Goal: Task Accomplishment & Management: Use online tool/utility

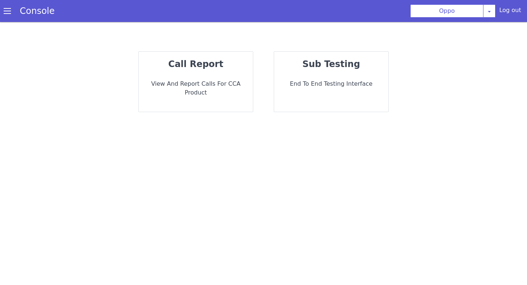
click at [313, 98] on div "sub testing End to End Testing Interface" at bounding box center [331, 82] width 114 height 60
click at [241, 71] on div "call report View and report calls for CCA Product" at bounding box center [196, 82] width 114 height 60
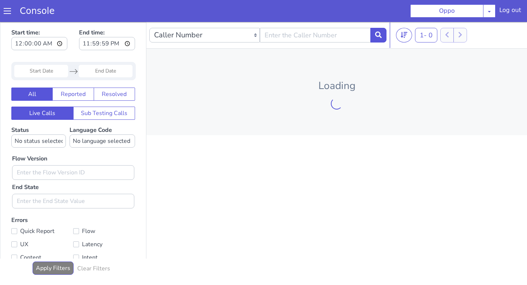
click at [43, 65] on input "Start Date" at bounding box center [41, 71] width 54 height 12
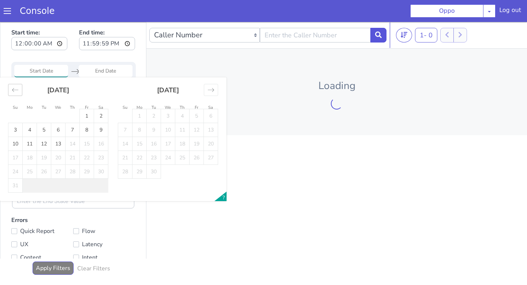
click at [17, 87] on icon "Move backward to switch to the previous month." at bounding box center [15, 89] width 7 height 7
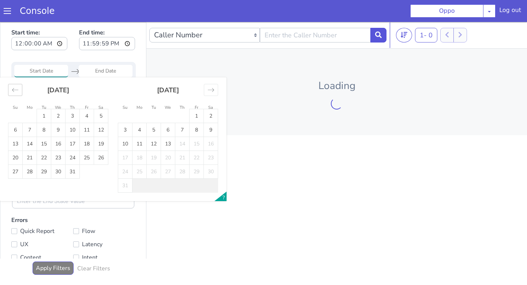
click at [17, 87] on icon "Move backward to switch to the previous month." at bounding box center [15, 89] width 7 height 7
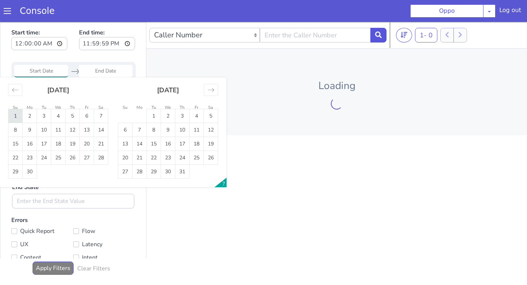
click at [19, 116] on td "1" at bounding box center [15, 116] width 14 height 14
type input "01 Jun 2025"
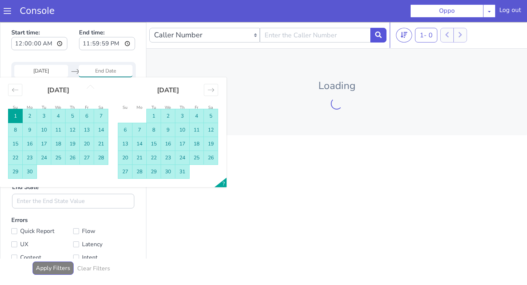
click at [187, 176] on td "31" at bounding box center [182, 172] width 14 height 14
type input "31 Jul 2025"
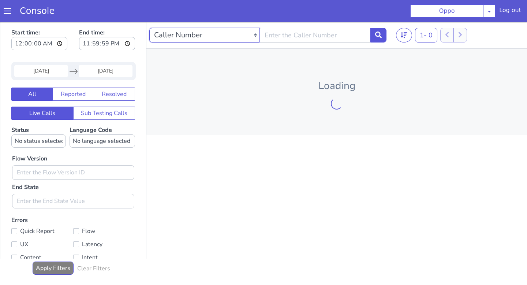
click at [205, 32] on select "Caller Number Call UUID Custom Parameter" at bounding box center [204, 35] width 110 height 15
select select "callUUID"
click at [149, 28] on select "Caller Number Call UUID Custom Parameter" at bounding box center [204, 35] width 110 height 15
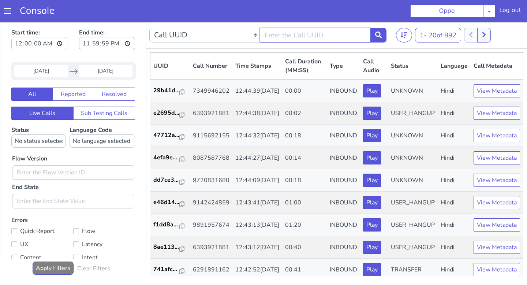
click at [284, 34] on input "text" at bounding box center [315, 35] width 110 height 15
paste input "https://studio.skit.ai/clients/554b619e-f9ef-4222-ace1-357e22b23250/voice-agent…"
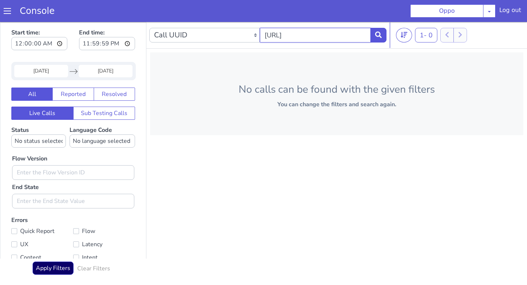
click at [315, 35] on input "https://studio.skit.ai/clients/554b619e-f9ef-4222-ace1-357e22b23250/voice-agent…" at bounding box center [315, 35] width 110 height 15
paste input "594d7c9a-d7f8-47b4-8894-64b01ef8f8af"
type input "594d7c9a-d7f8-47b4-8894-64b01ef8f8af"
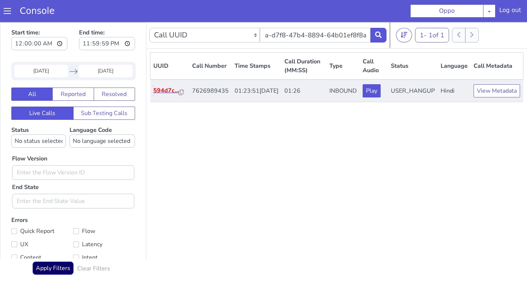
click at [167, 95] on p "594d7c..." at bounding box center [166, 90] width 26 height 9
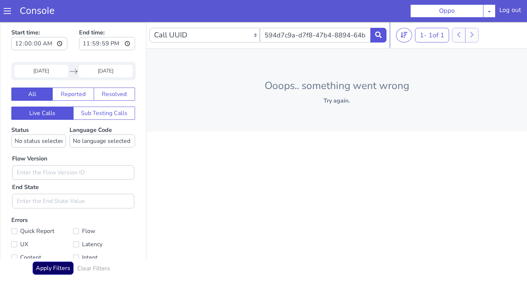
click at [514, 18] on section "Console Oppo AO Smith Airtel DTH Pilot Airtel POC Alice Blue NT Aliceblue Ameri…" at bounding box center [263, 11] width 527 height 22
click at [512, 13] on div "Log out" at bounding box center [510, 12] width 22 height 12
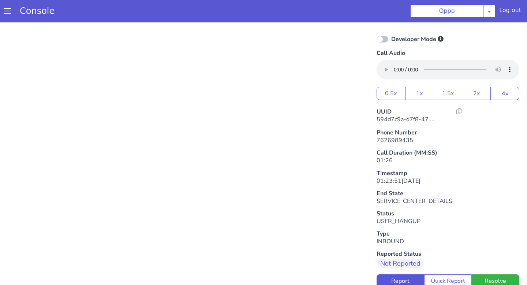
click at [508, 11] on div "Log out" at bounding box center [510, 12] width 22 height 12
